Goal: Obtain resource: Download file/media

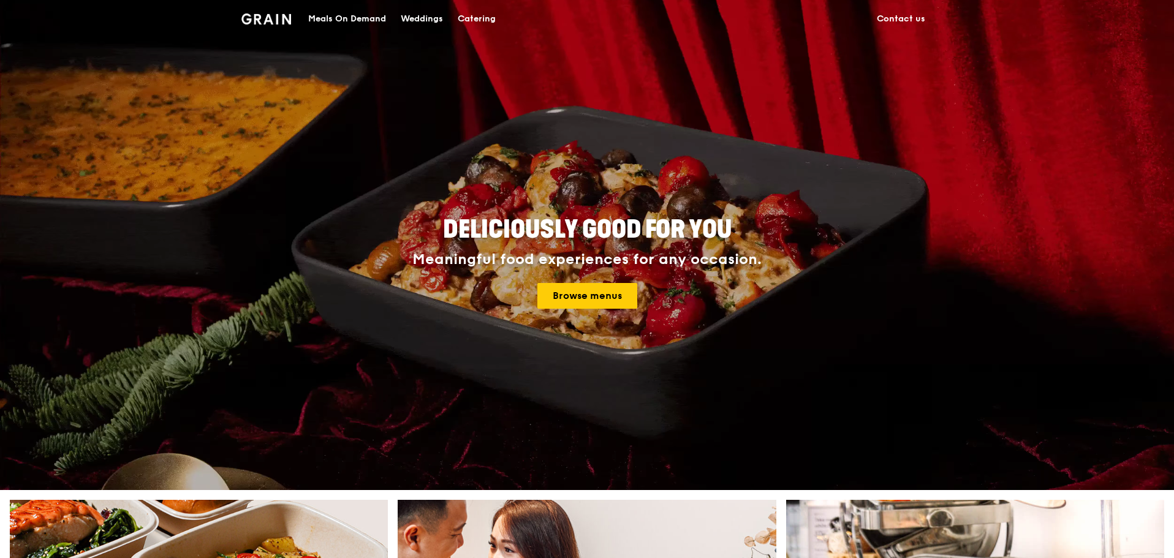
click at [491, 18] on div "Catering" at bounding box center [477, 19] width 38 height 37
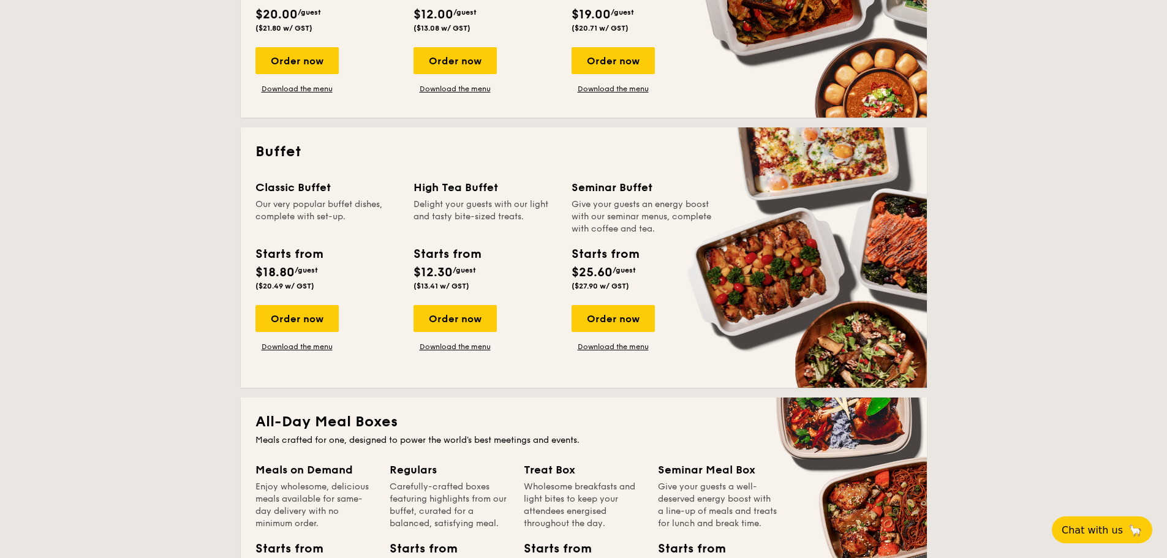
scroll to position [429, 0]
drag, startPoint x: 464, startPoint y: 322, endPoint x: 466, endPoint y: 350, distance: 28.2
click at [466, 350] on link "Download the menu" at bounding box center [455, 346] width 83 height 10
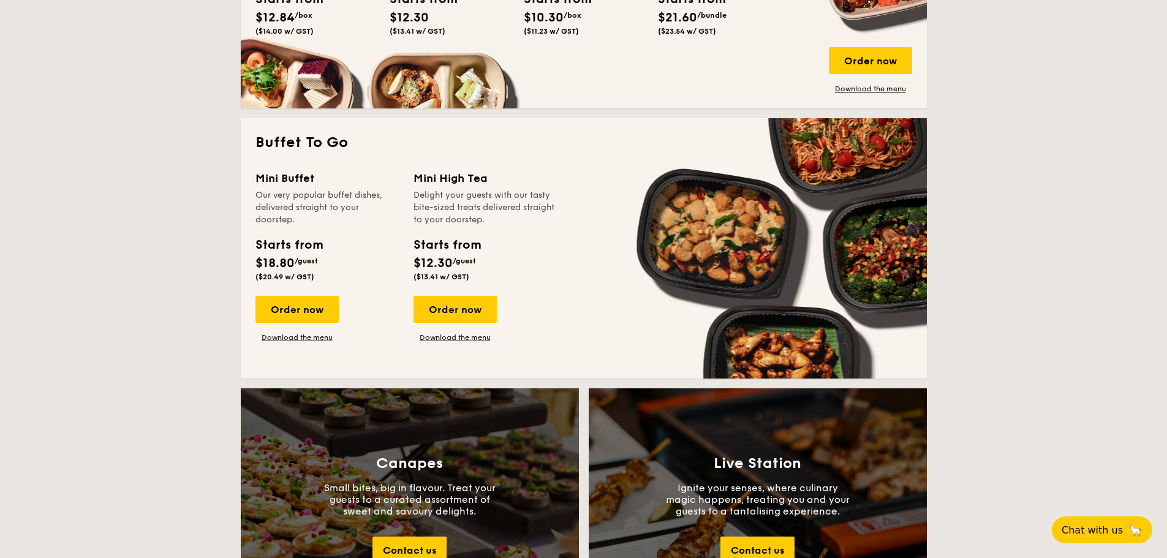
scroll to position [980, 0]
